Goal: Transaction & Acquisition: Obtain resource

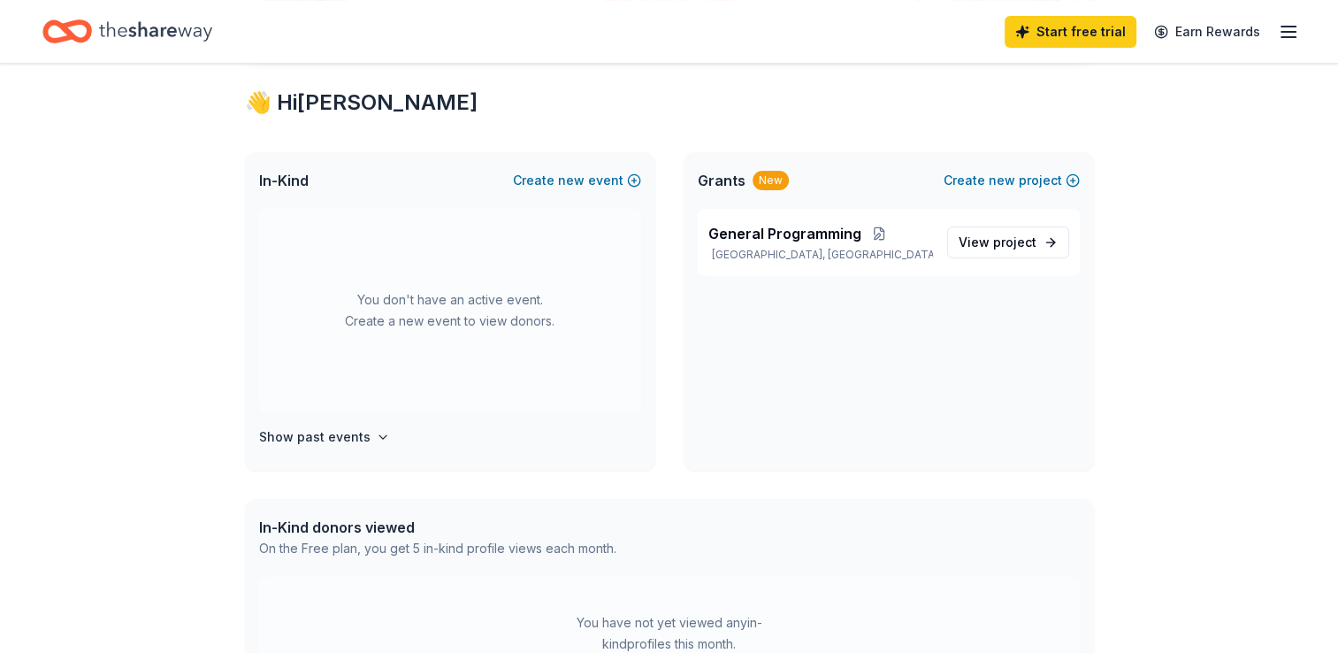
scroll to position [312, 0]
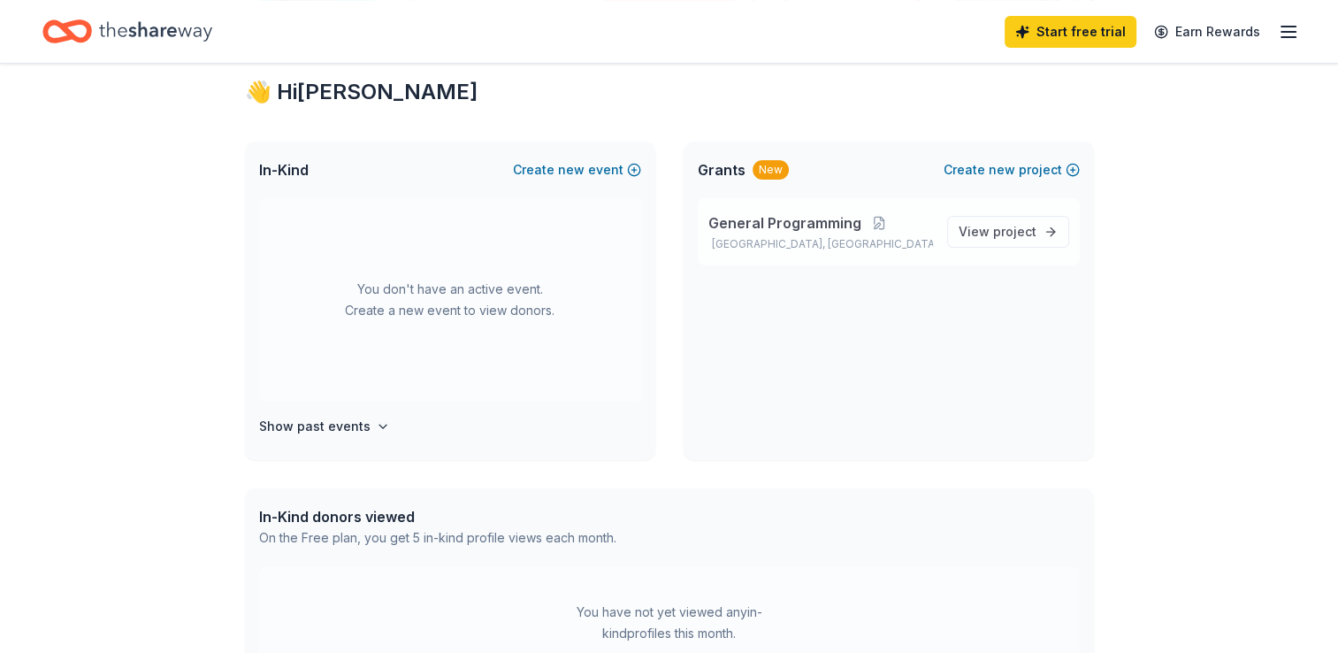
click at [783, 237] on p "Goose Creek, KY" at bounding box center [820, 244] width 225 height 14
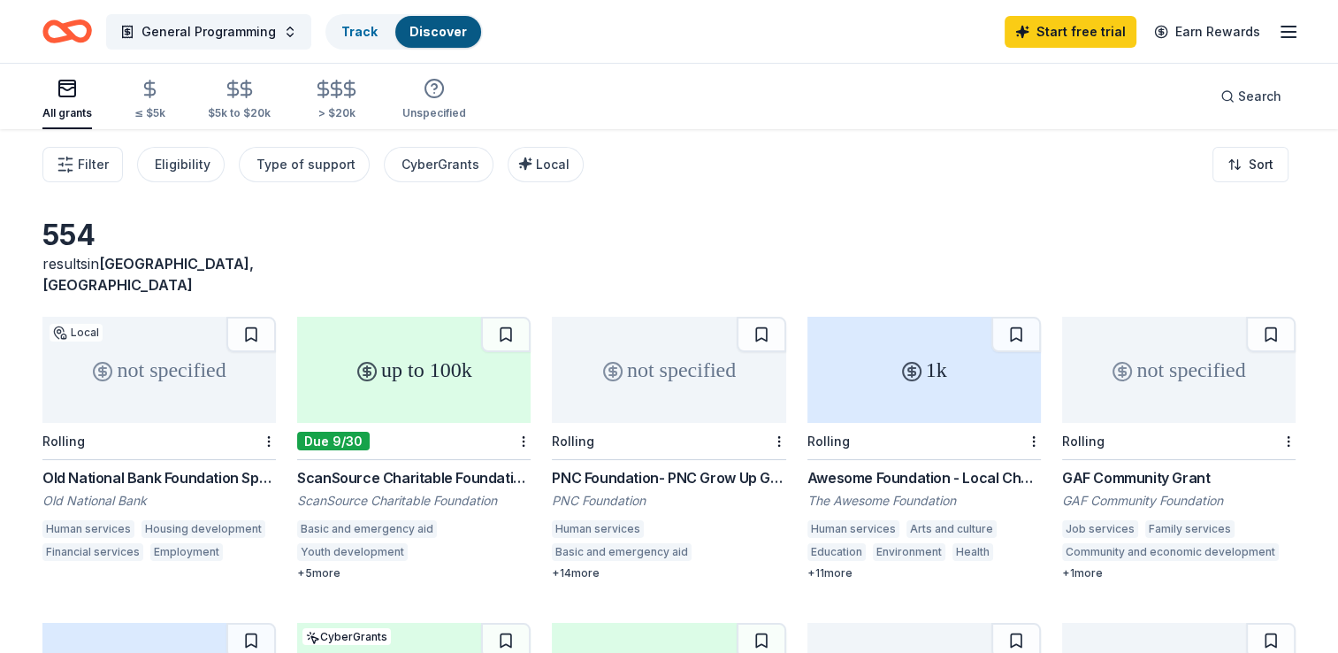
click at [157, 467] on div "Old National Bank Foundation Sponsorships" at bounding box center [158, 477] width 233 height 21
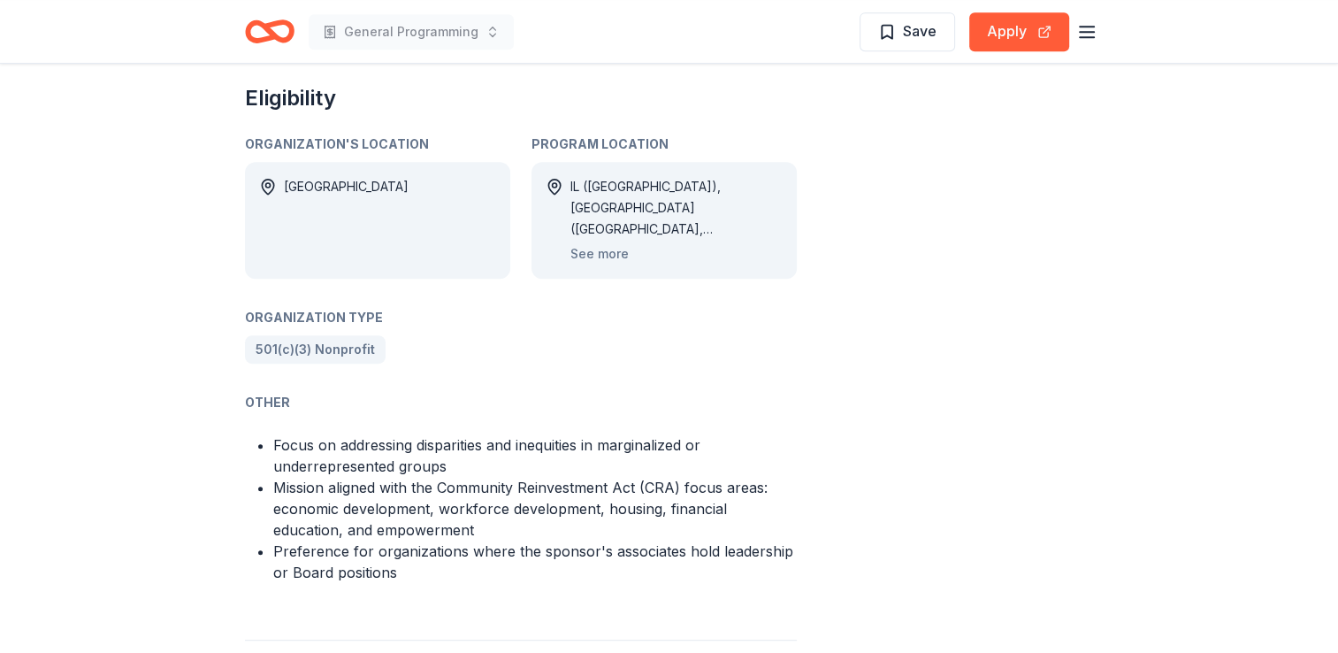
scroll to position [986, 0]
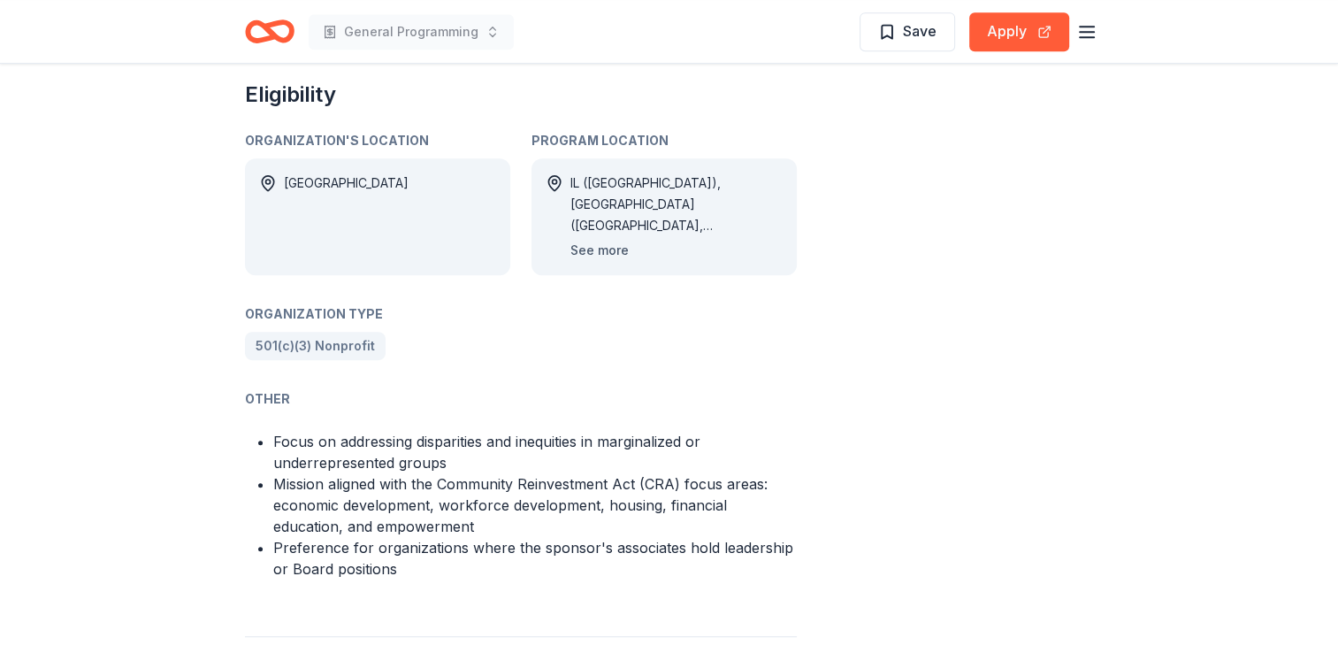
click at [606, 240] on button "See more" at bounding box center [599, 250] width 58 height 21
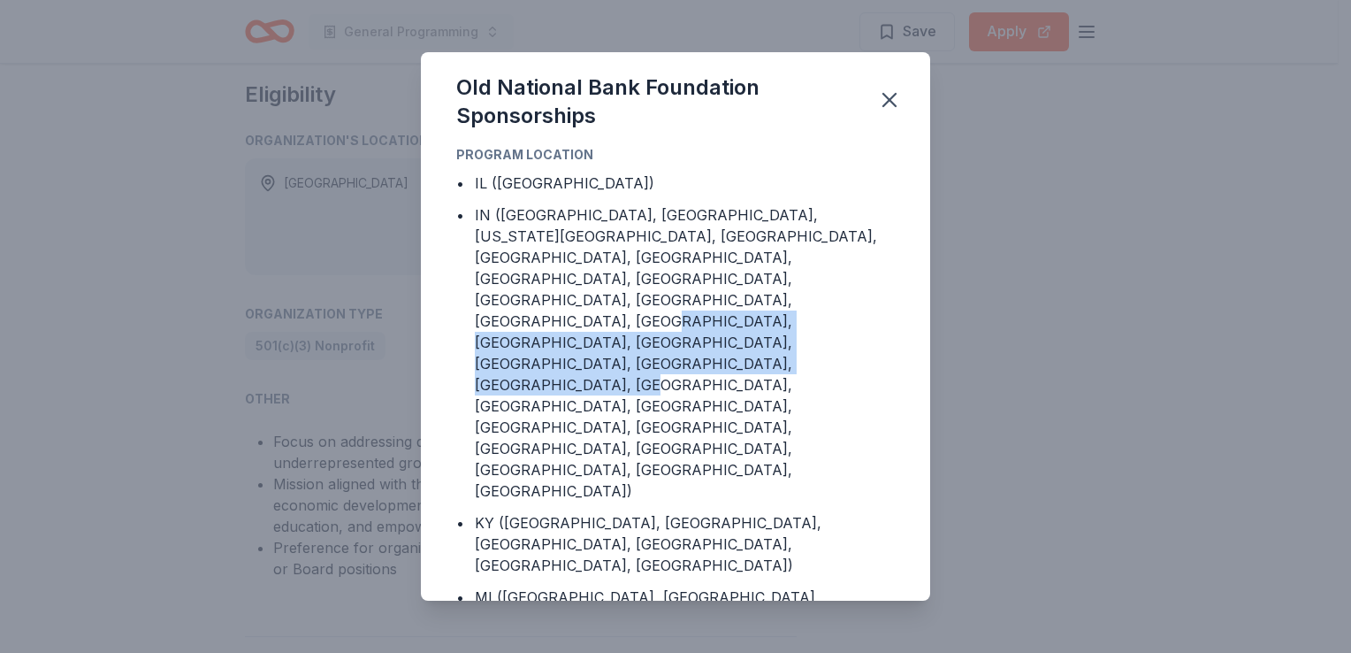
drag, startPoint x: 930, startPoint y: 283, endPoint x: 914, endPoint y: 327, distance: 47.0
click at [914, 327] on div "Old National Bank Foundation Sponsorships Program Location • IL ([GEOGRAPHIC_DA…" at bounding box center [675, 326] width 1351 height 653
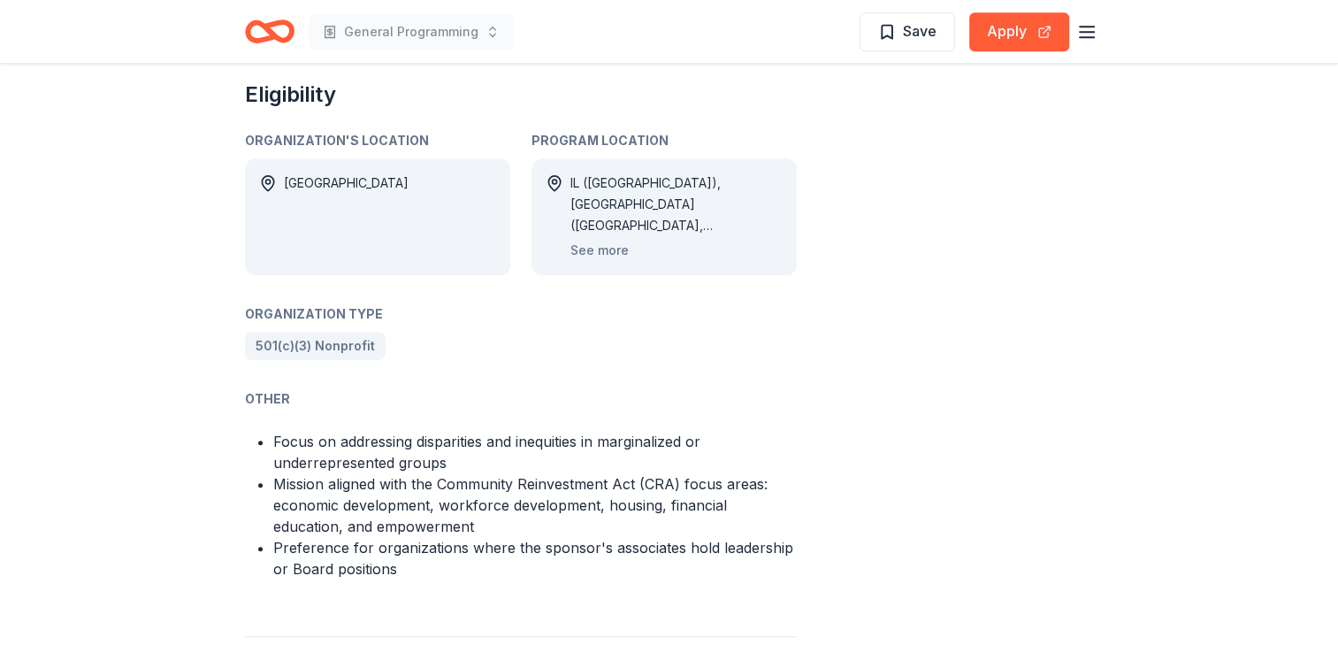
drag, startPoint x: 914, startPoint y: 327, endPoint x: 931, endPoint y: 437, distance: 110.9
click at [931, 437] on div "Share not specified Apply Save Application deadline Rolling Report a mistake" at bounding box center [988, 60] width 212 height 1895
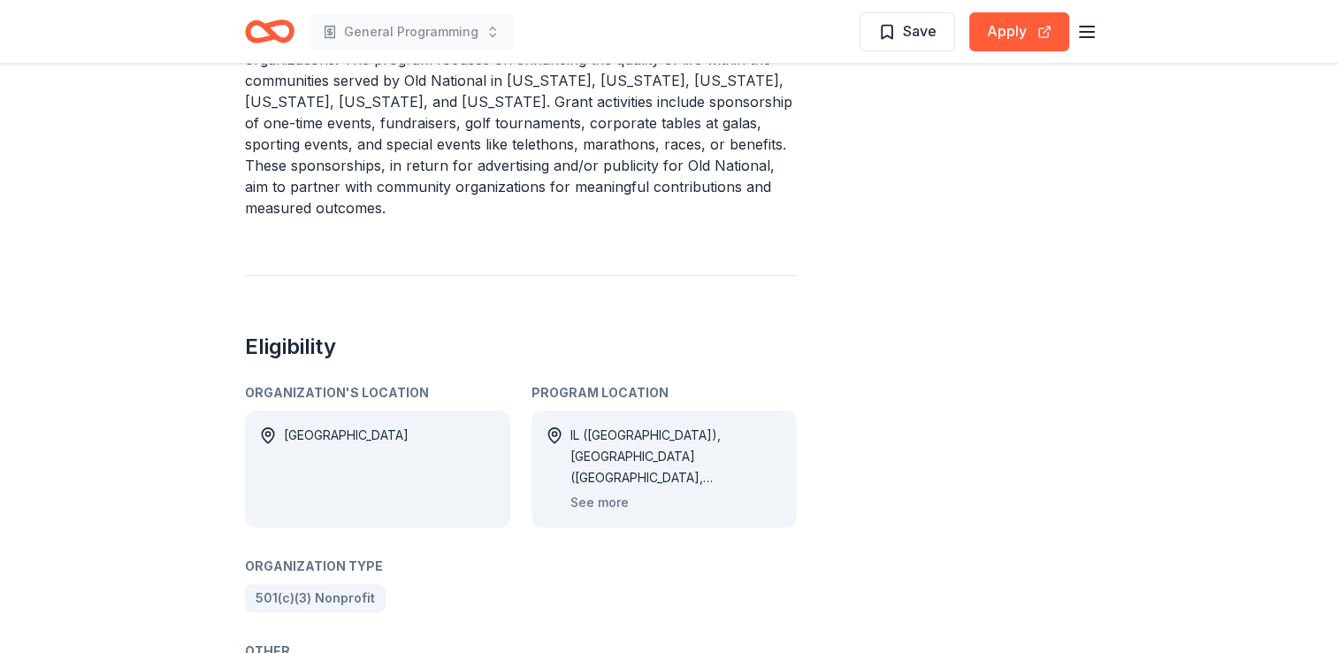
scroll to position [697, 0]
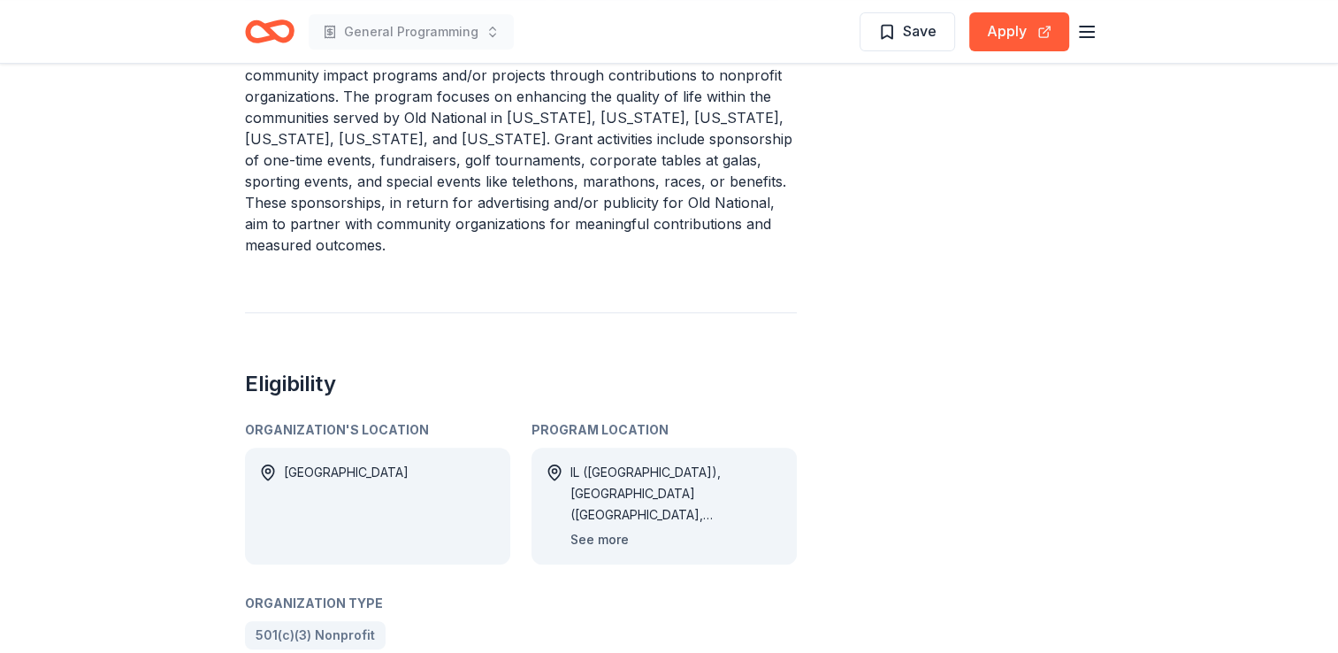
click at [605, 529] on button "See more" at bounding box center [599, 539] width 58 height 21
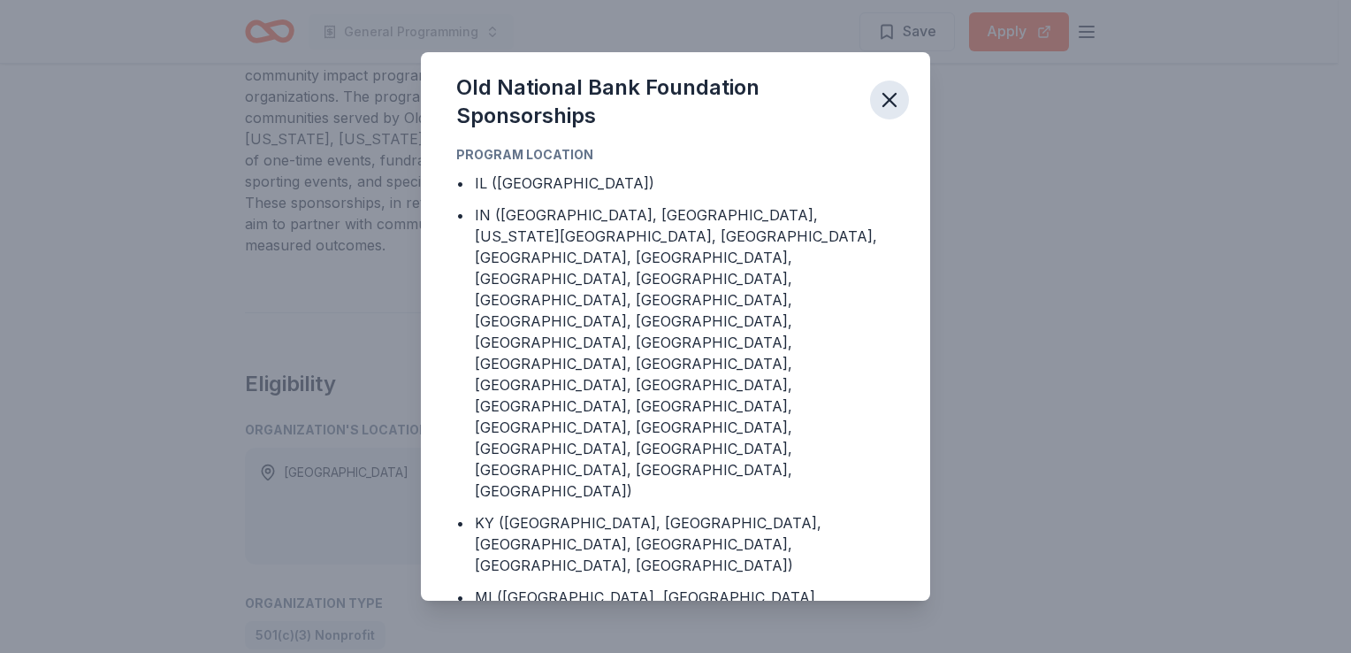
click at [893, 89] on icon "button" at bounding box center [889, 100] width 25 height 25
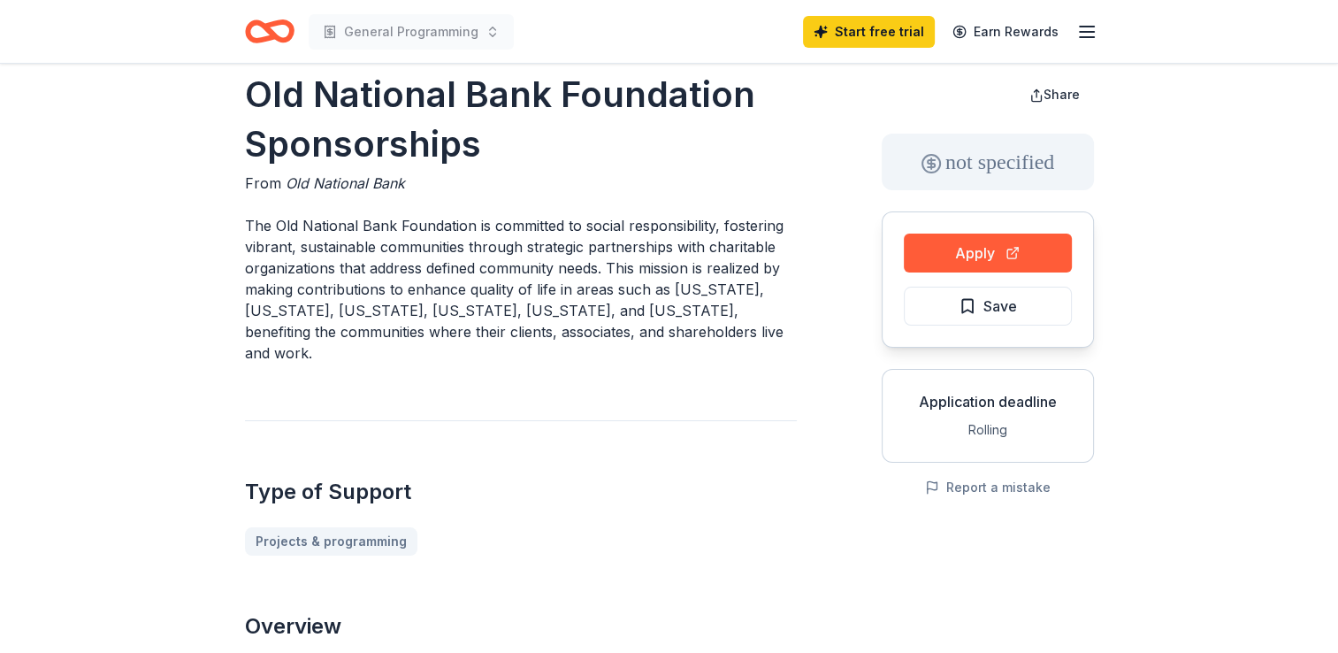
scroll to position [0, 0]
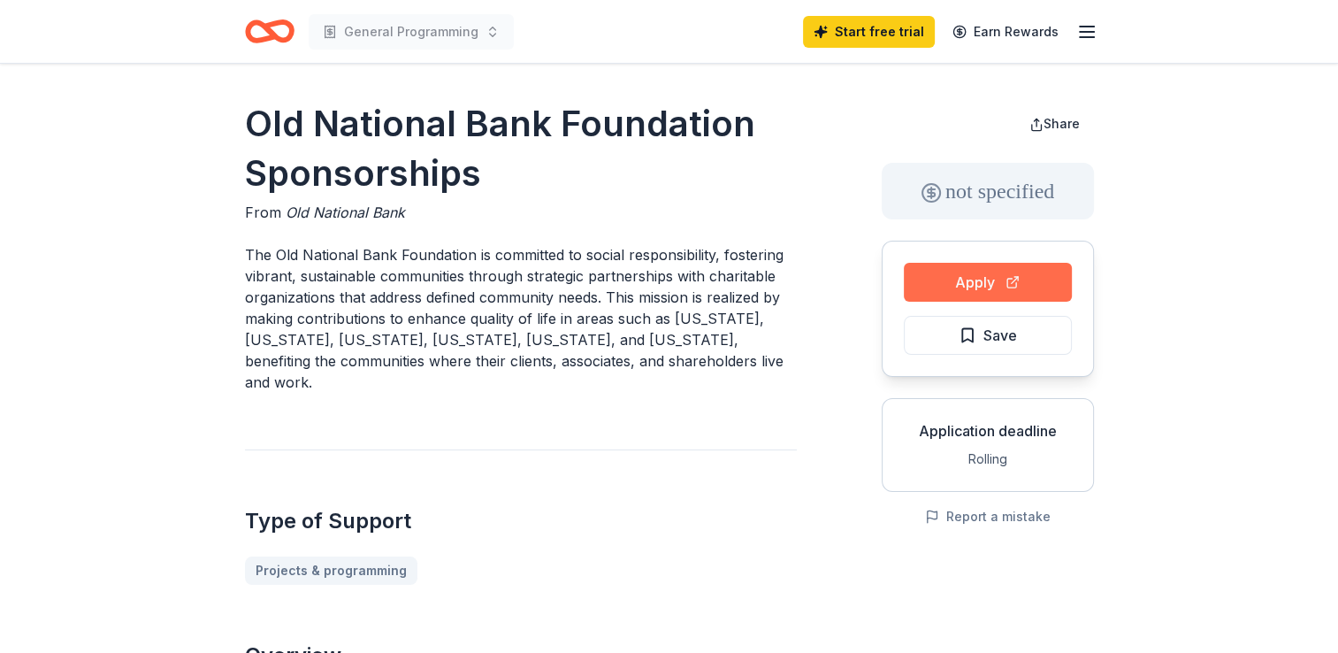
click at [993, 273] on button "Apply" at bounding box center [988, 282] width 168 height 39
